Goal: Information Seeking & Learning: Learn about a topic

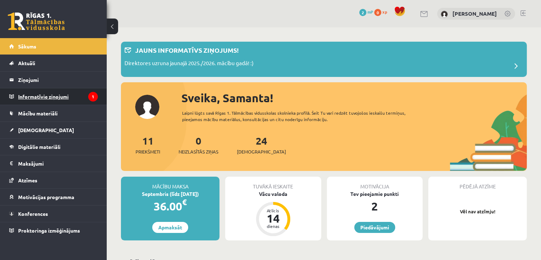
click at [85, 93] on legend "Informatīvie ziņojumi 1" at bounding box center [58, 96] width 80 height 16
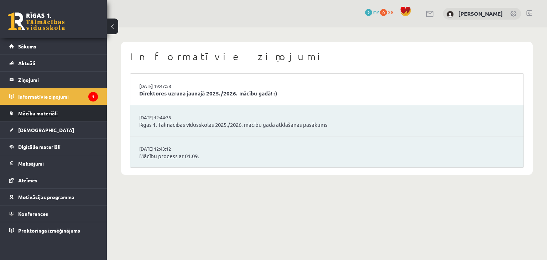
click at [61, 110] on link "Mācību materiāli" at bounding box center [53, 113] width 89 height 16
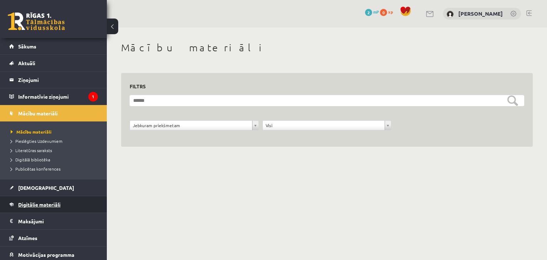
click at [46, 201] on span "Digitālie materiāli" at bounding box center [39, 204] width 42 height 6
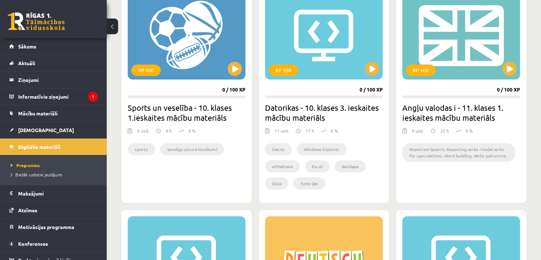
scroll to position [676, 0]
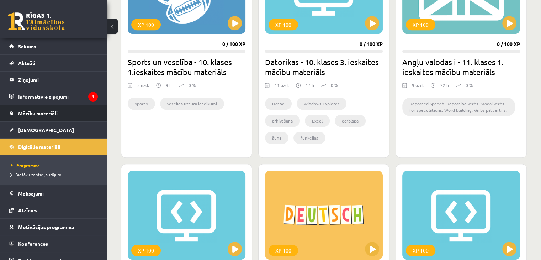
click at [58, 108] on link "Mācību materiāli" at bounding box center [53, 113] width 89 height 16
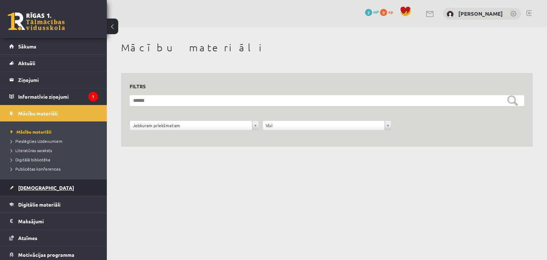
click at [63, 193] on link "[DEMOGRAPHIC_DATA]" at bounding box center [53, 187] width 89 height 16
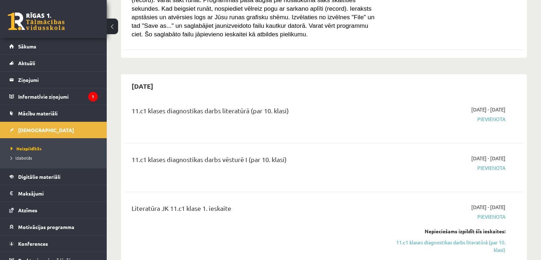
scroll to position [427, 0]
click at [52, 112] on span "Mācību materiāli" at bounding box center [37, 113] width 39 height 6
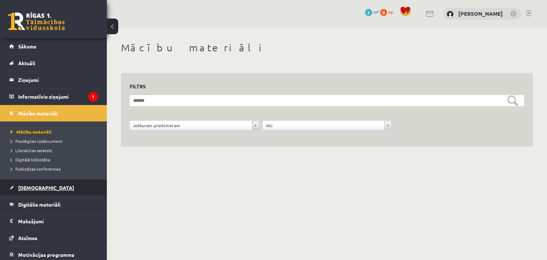
click at [43, 187] on link "[DEMOGRAPHIC_DATA]" at bounding box center [53, 187] width 89 height 16
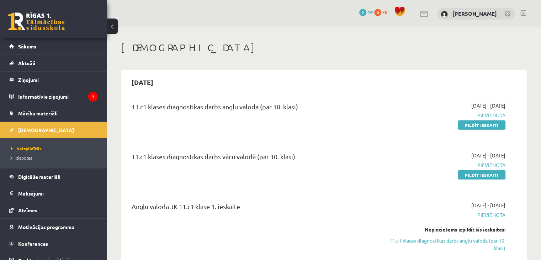
click at [44, 178] on span "Digitālie materiāli" at bounding box center [39, 176] width 42 height 6
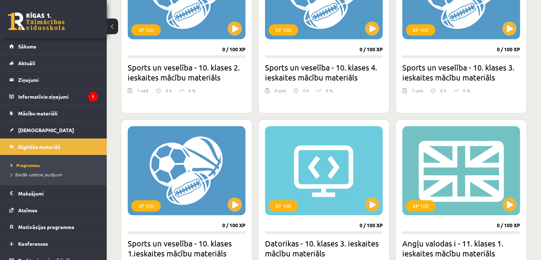
scroll to position [534, 0]
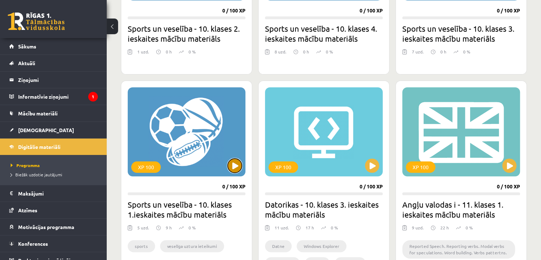
click at [236, 164] on button at bounding box center [235, 165] width 14 height 14
